Goal: Information Seeking & Learning: Learn about a topic

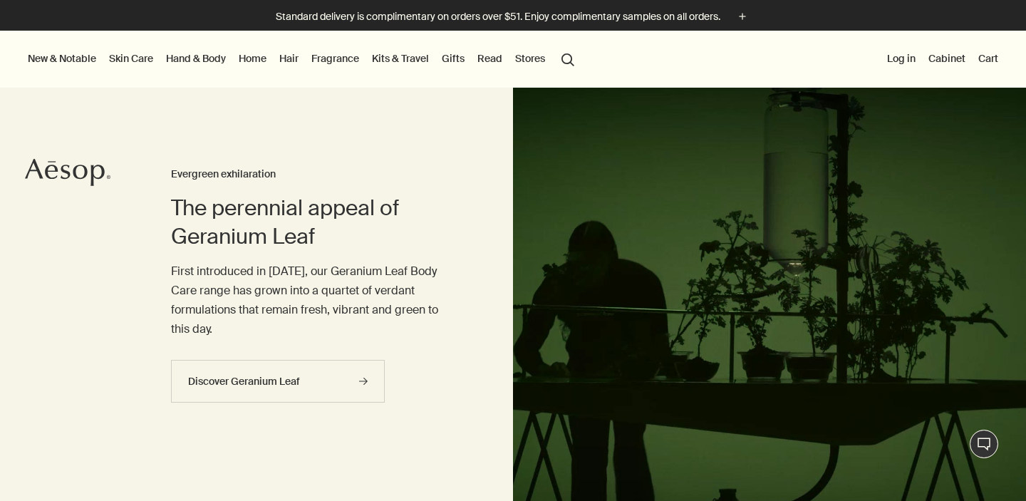
click at [127, 53] on link "Skin Care" at bounding box center [131, 58] width 50 height 19
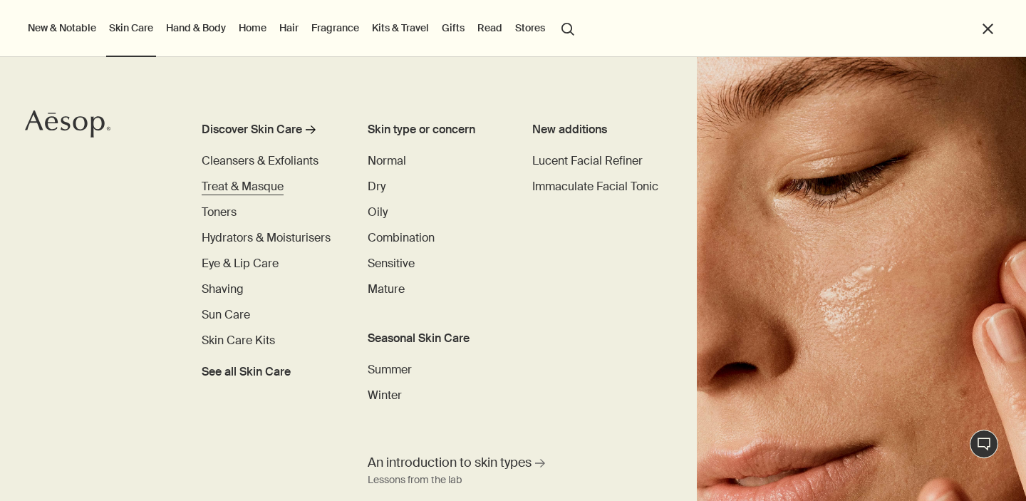
click at [234, 186] on span "Treat & Masque" at bounding box center [243, 186] width 82 height 15
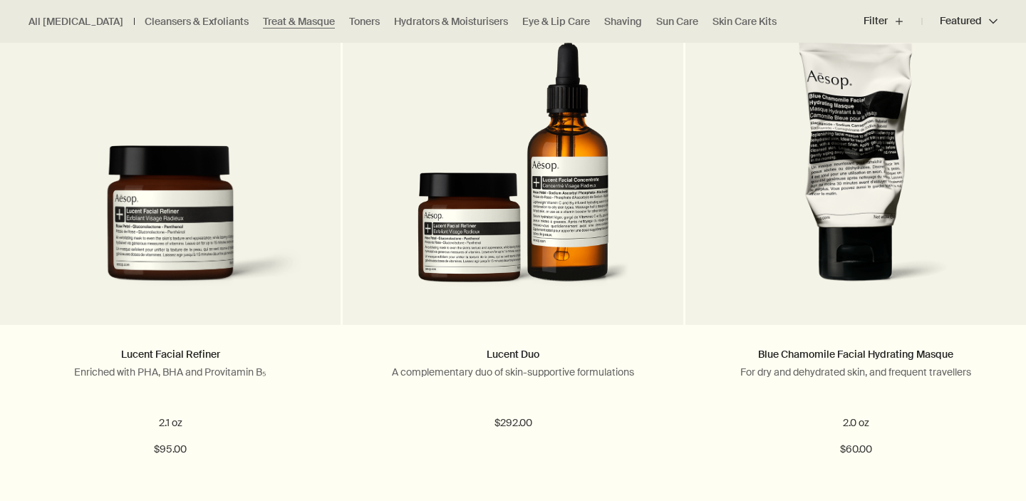
scroll to position [456, 0]
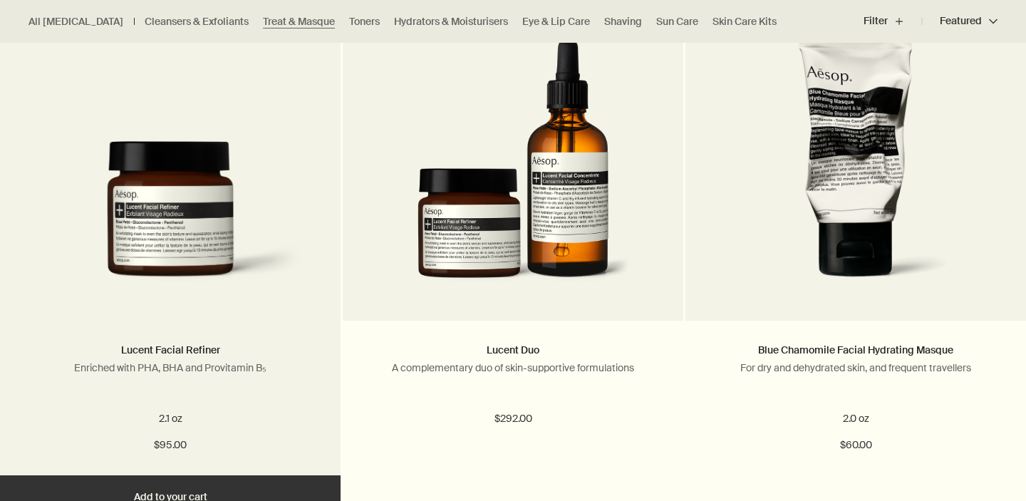
click at [142, 225] on img at bounding box center [170, 220] width 298 height 158
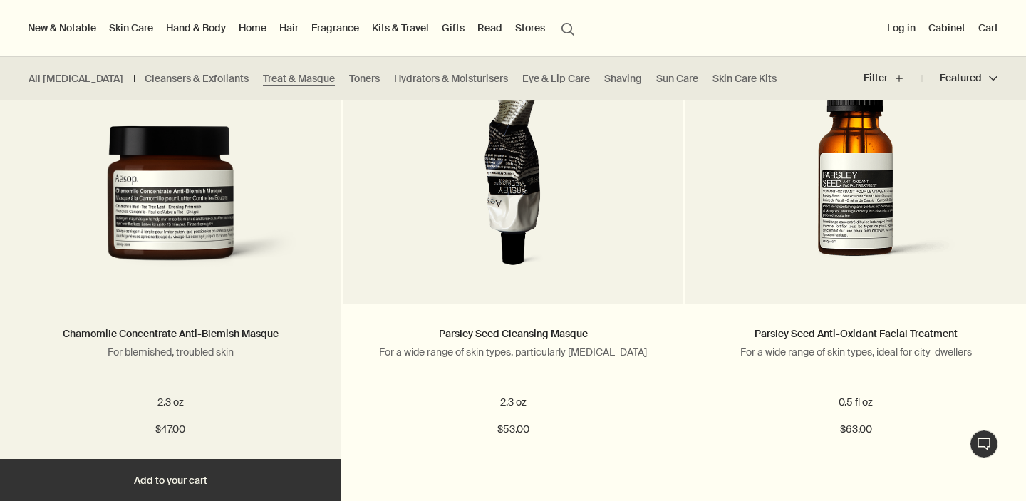
scroll to position [1501, 0]
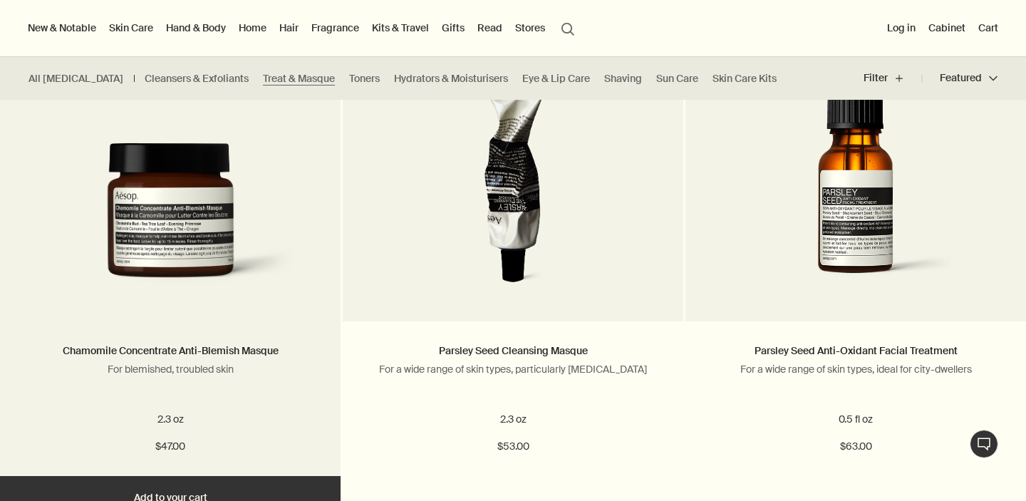
click at [214, 225] on img at bounding box center [170, 221] width 298 height 158
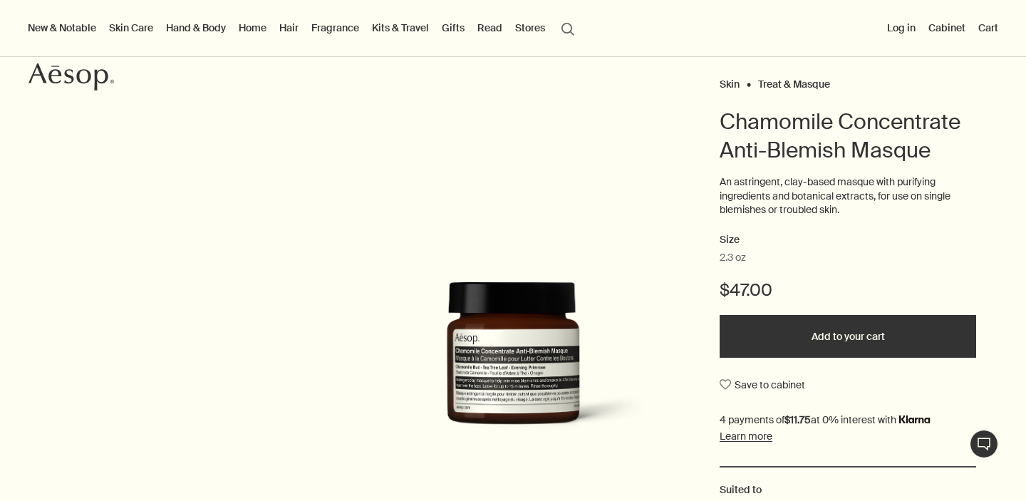
scroll to position [93, 0]
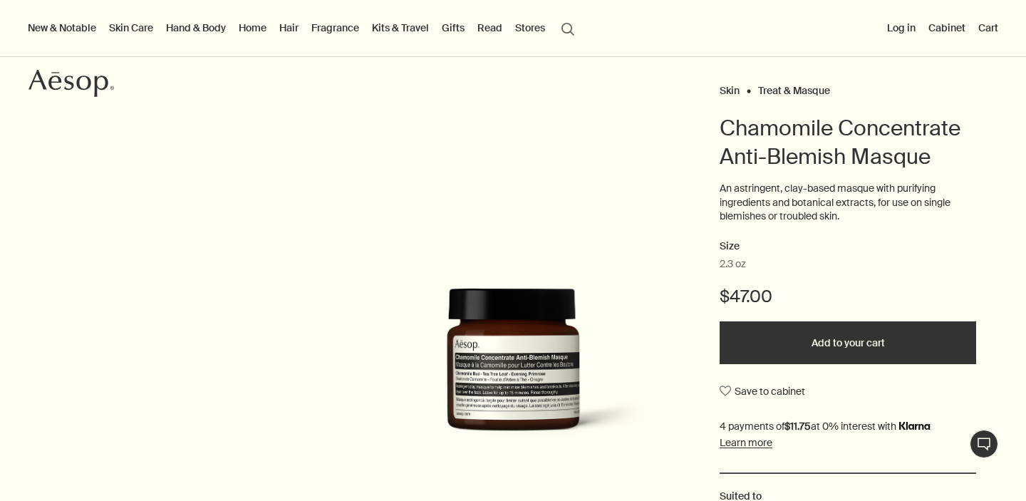
click at [541, 345] on img at bounding box center [512, 371] width 313 height 166
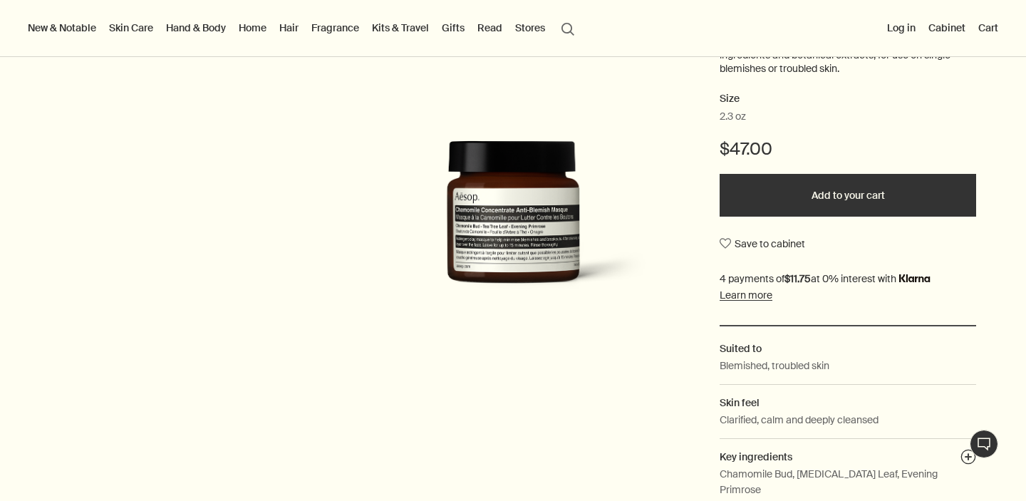
scroll to position [224, 0]
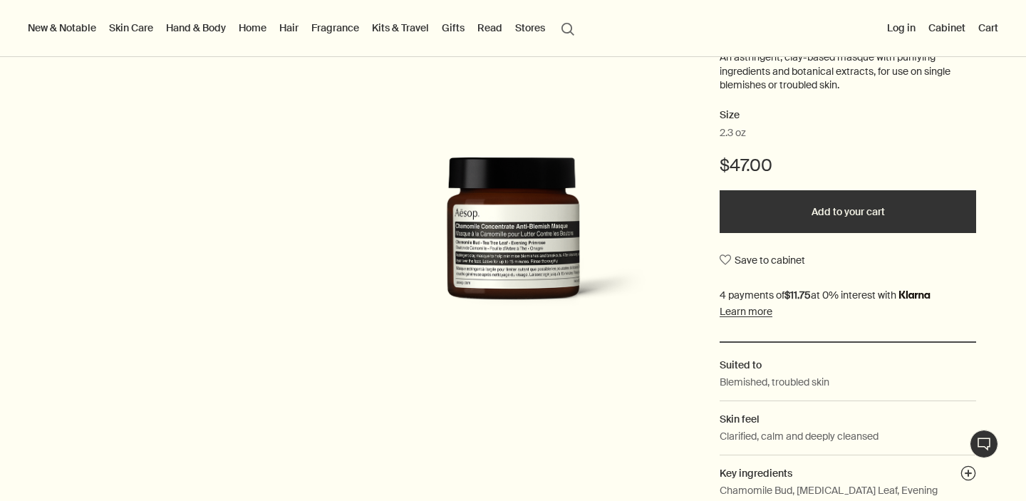
click at [295, 34] on link "Hair" at bounding box center [288, 28] width 25 height 19
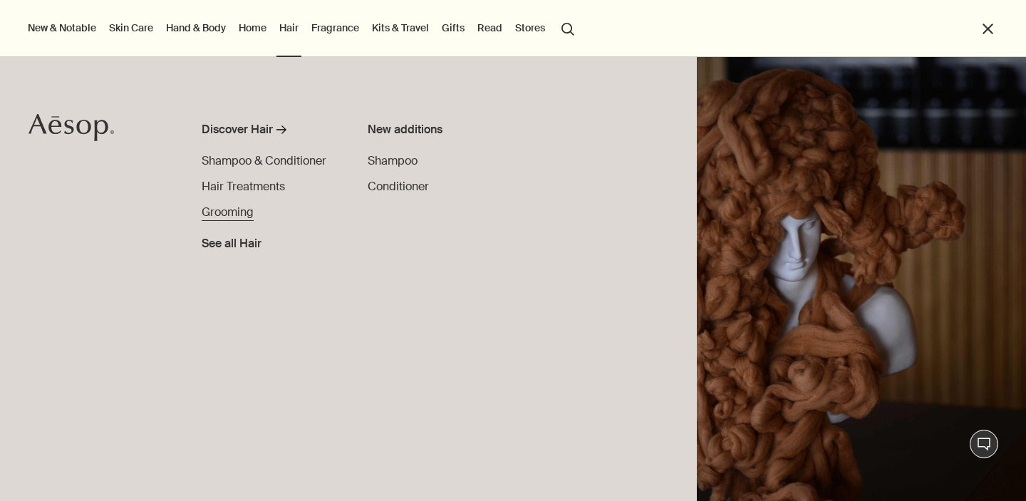
click at [233, 209] on span "Grooming" at bounding box center [228, 211] width 52 height 15
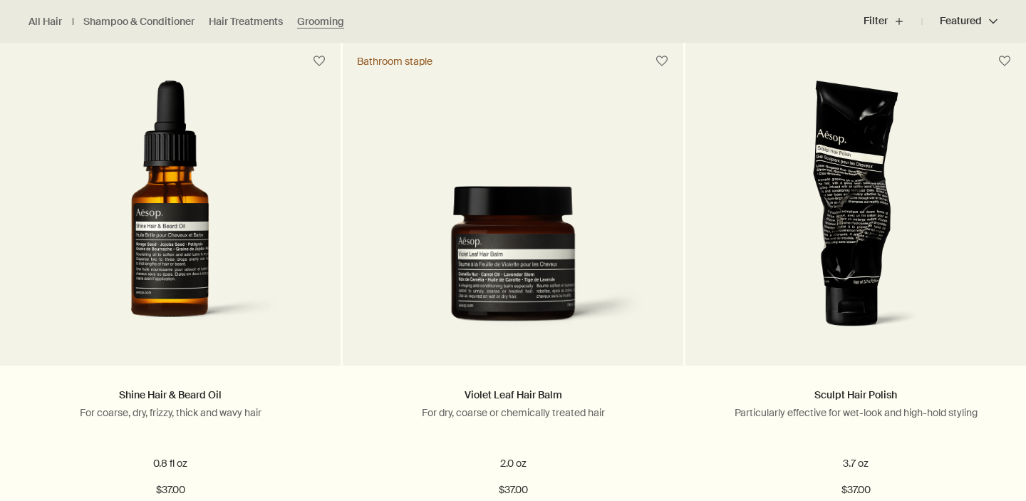
scroll to position [412, 0]
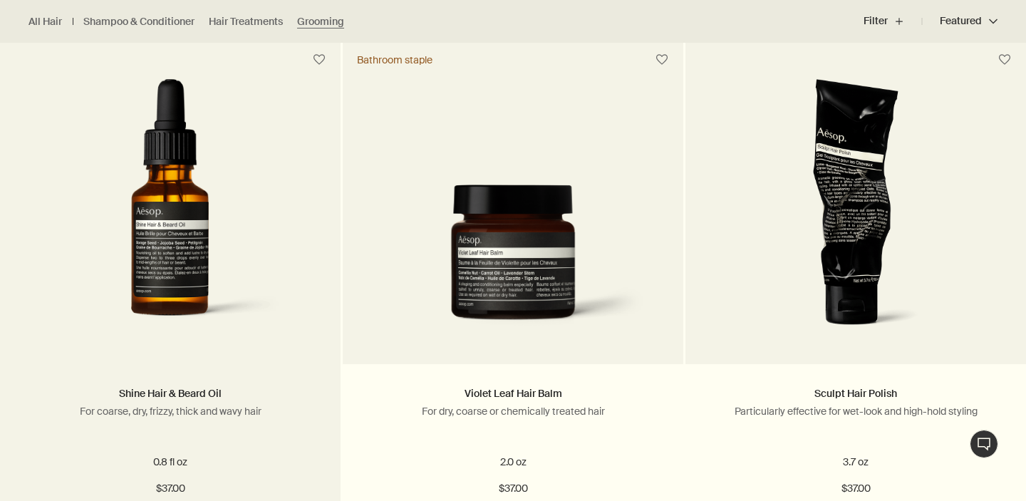
click at [175, 217] on img at bounding box center [170, 211] width 270 height 264
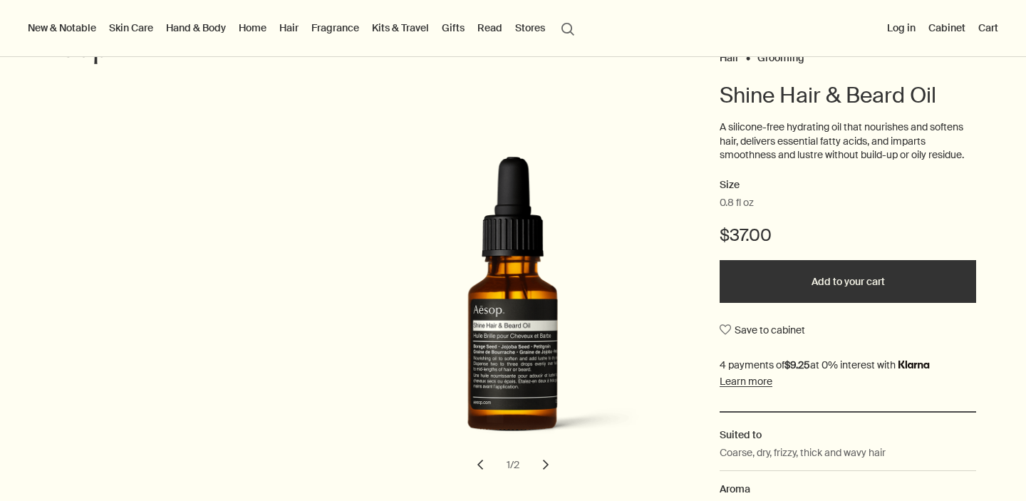
scroll to position [130, 0]
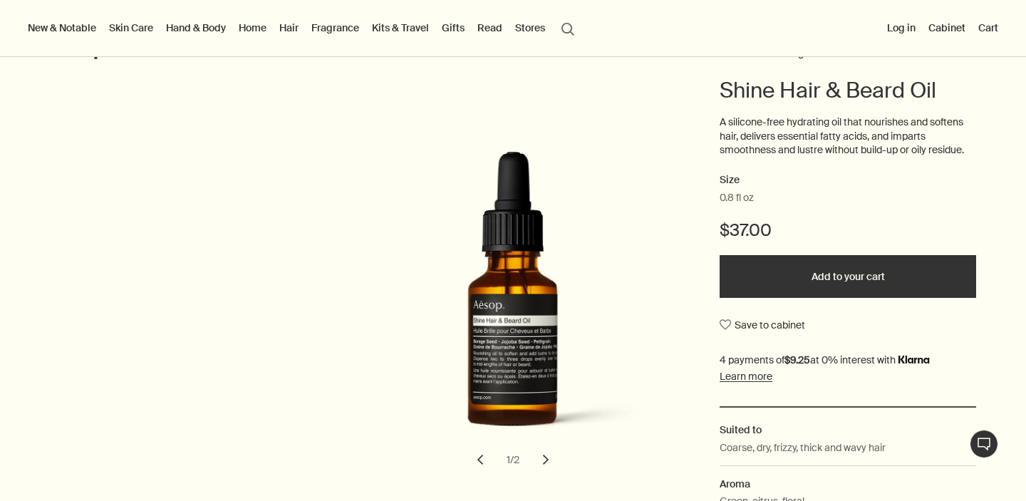
click at [541, 460] on button "chevron" at bounding box center [545, 459] width 31 height 31
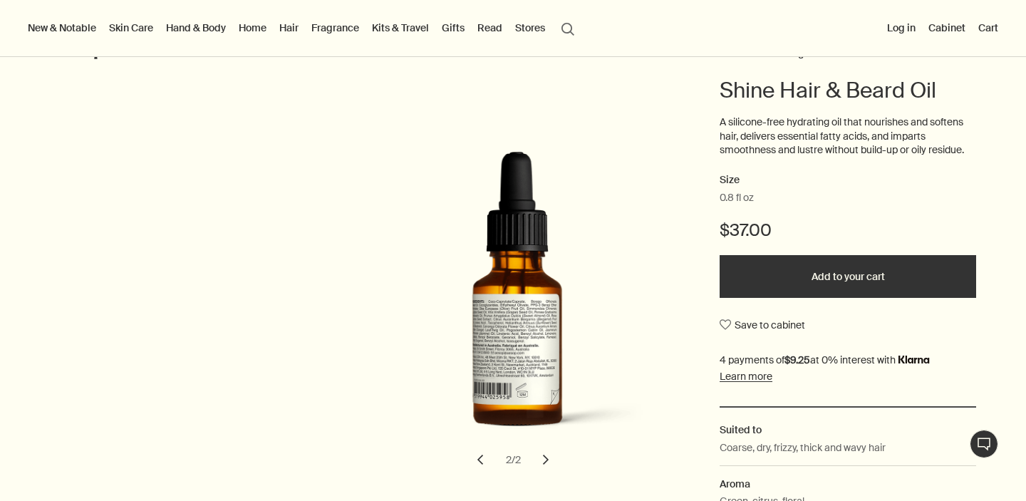
click at [479, 462] on button "chevron" at bounding box center [479, 459] width 31 height 31
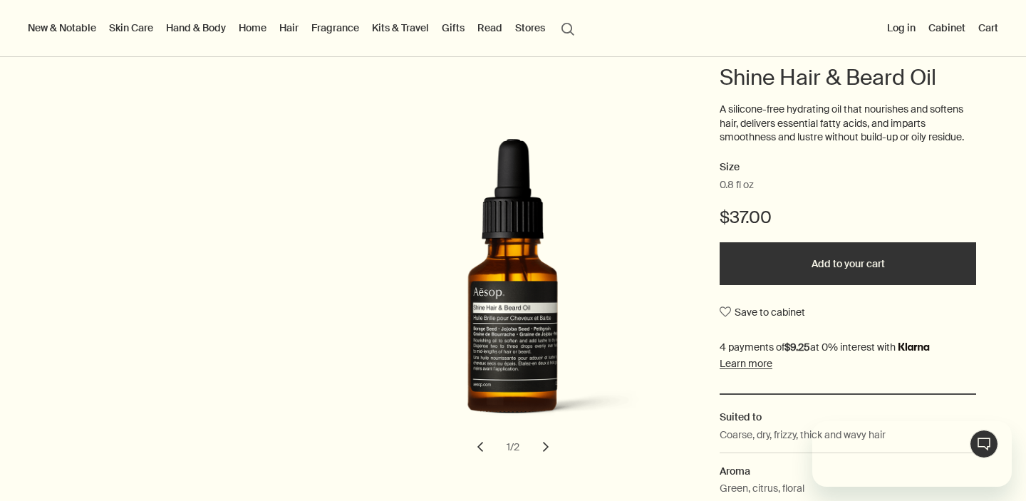
scroll to position [0, 0]
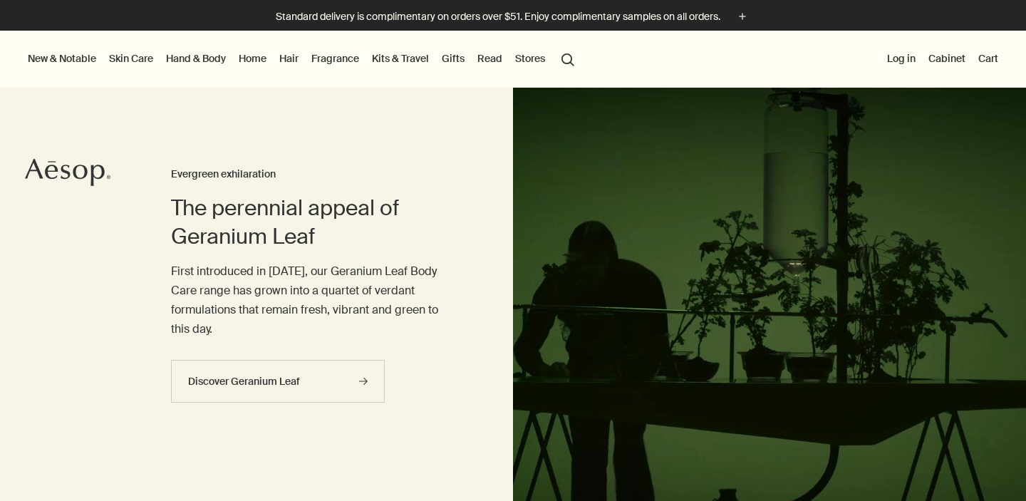
click at [126, 61] on link "Skin Care" at bounding box center [131, 58] width 50 height 19
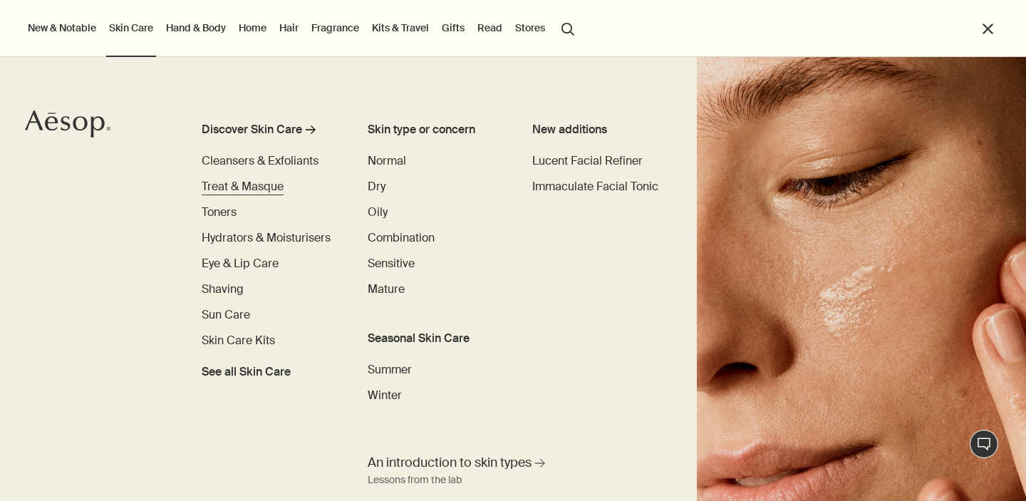
click at [249, 185] on span "Treat & Masque" at bounding box center [243, 186] width 82 height 15
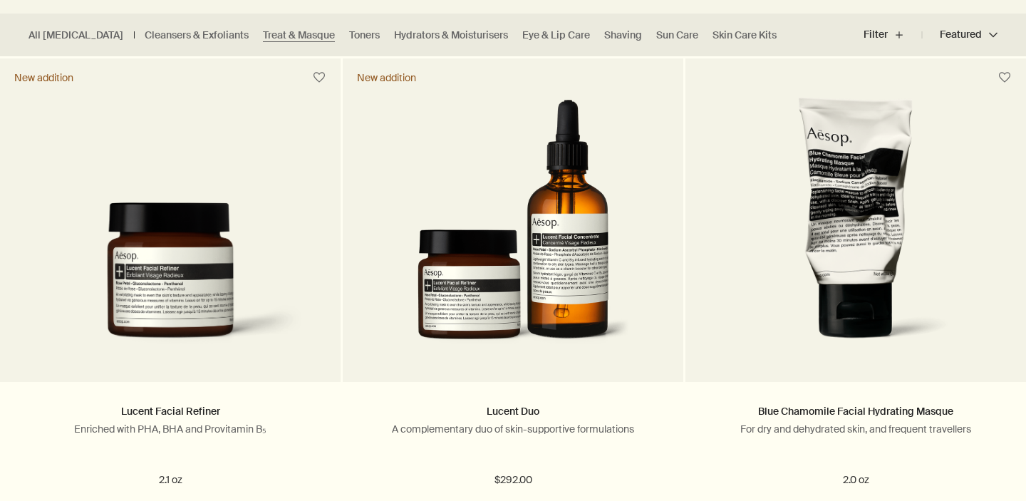
scroll to position [395, 0]
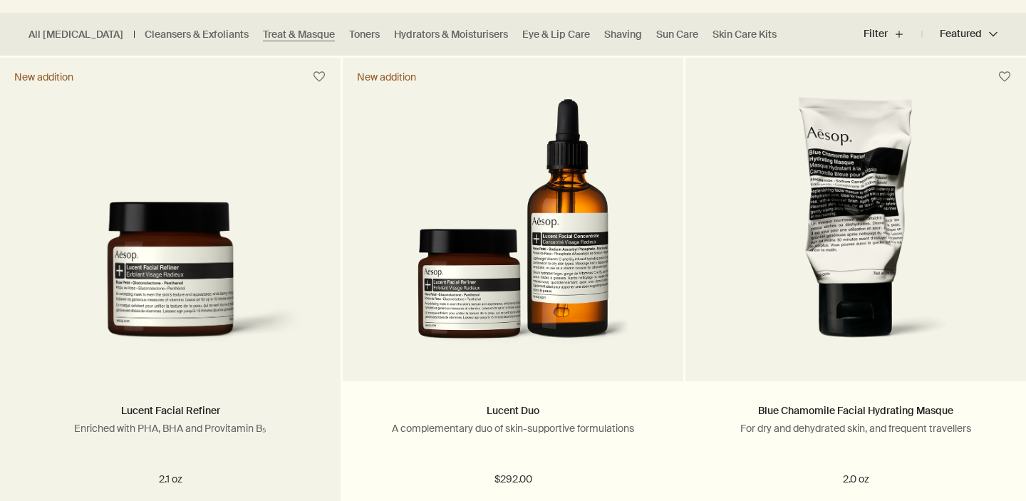
click at [206, 244] on img at bounding box center [170, 281] width 298 height 158
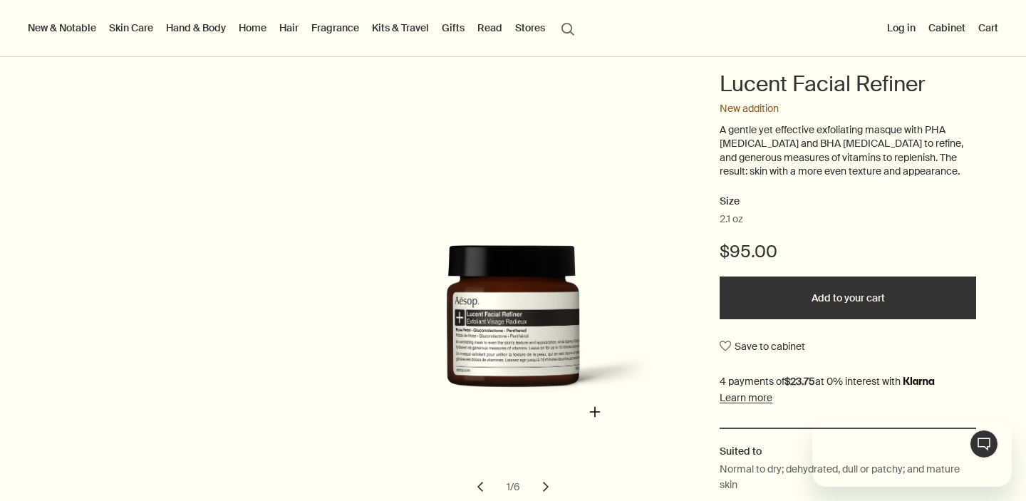
scroll to position [221, 0]
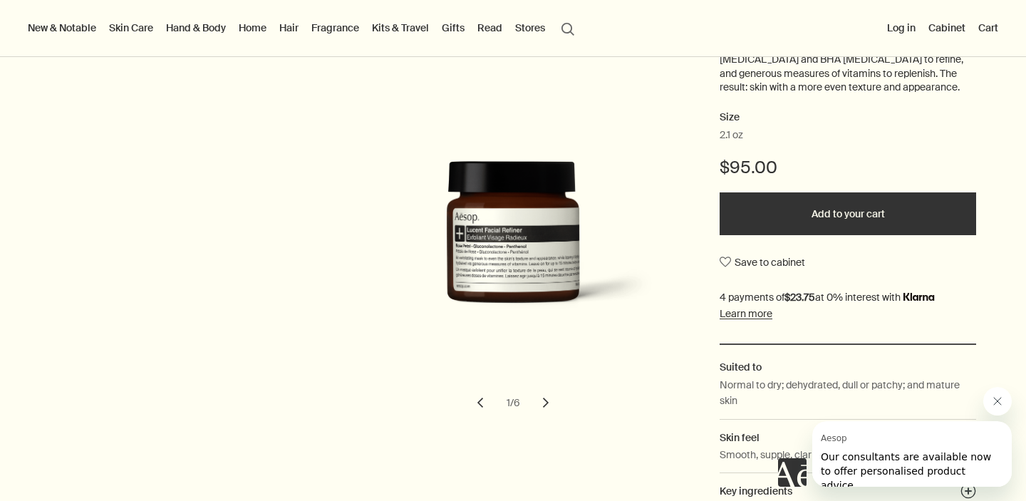
click at [547, 398] on button "chevron" at bounding box center [545, 402] width 31 height 31
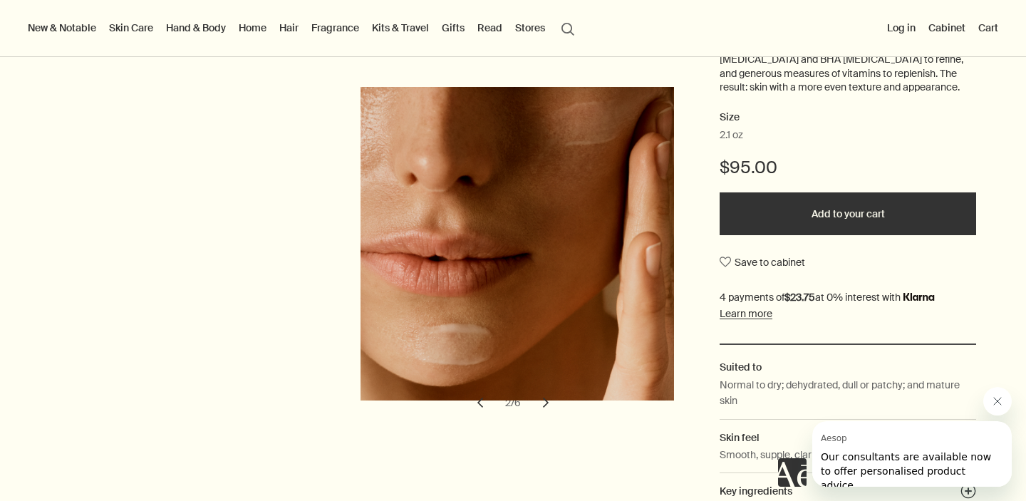
click at [547, 398] on button "chevron" at bounding box center [545, 402] width 31 height 31
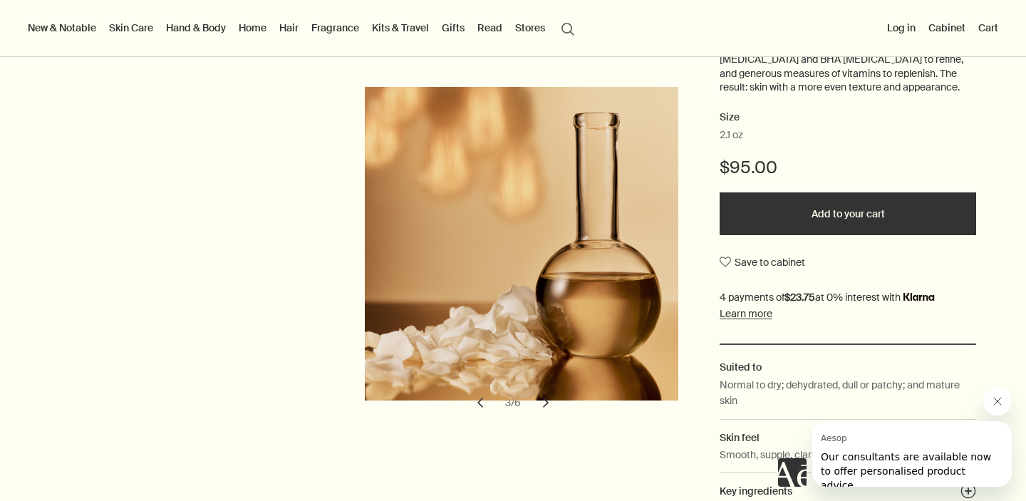
click at [547, 398] on button "chevron" at bounding box center [545, 402] width 31 height 31
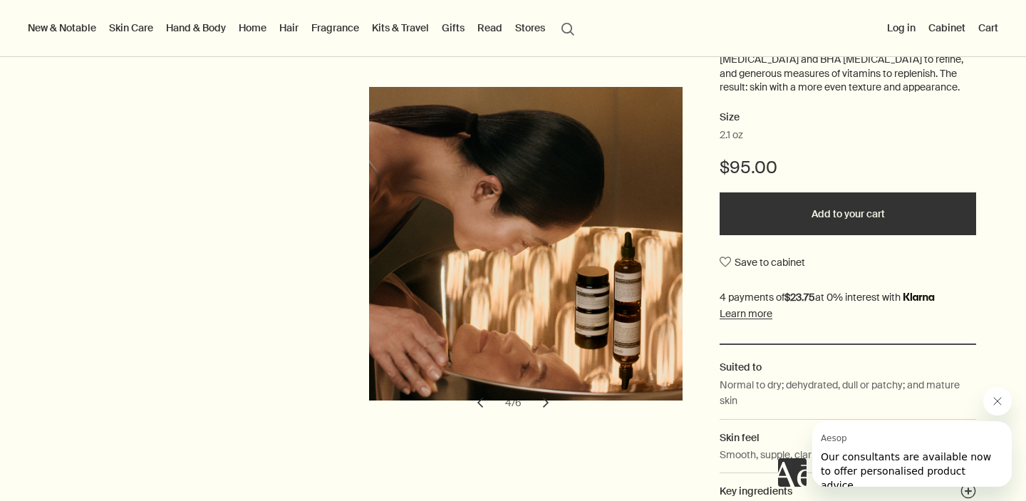
click at [547, 398] on button "chevron" at bounding box center [545, 402] width 31 height 31
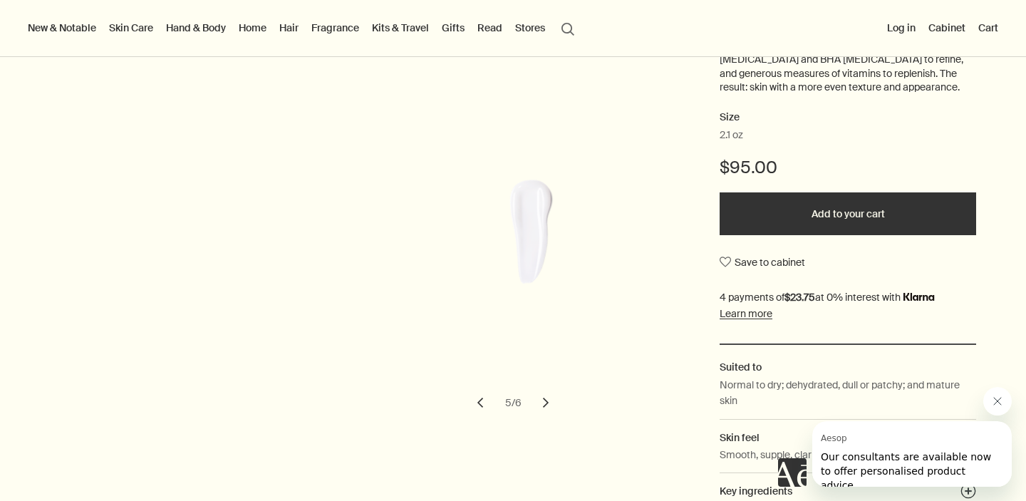
click at [547, 398] on button "chevron" at bounding box center [545, 402] width 31 height 31
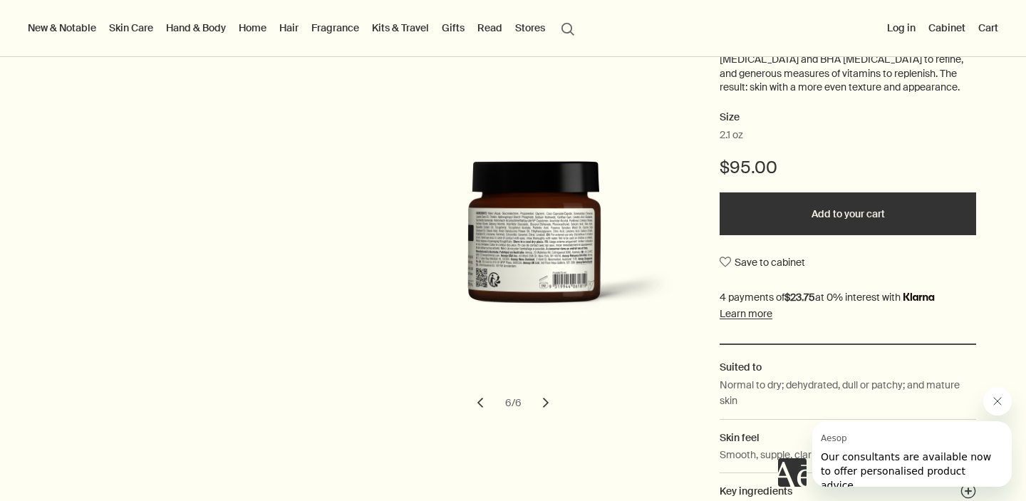
click at [547, 398] on button "chevron" at bounding box center [545, 402] width 31 height 31
